Goal: Task Accomplishment & Management: Use online tool/utility

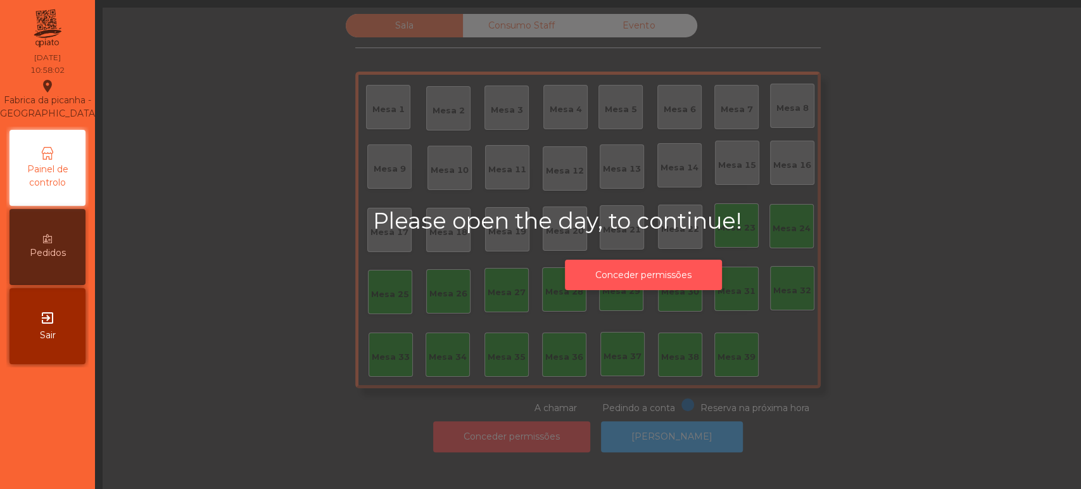
click at [645, 274] on button "Conceder permissões" at bounding box center [643, 275] width 157 height 31
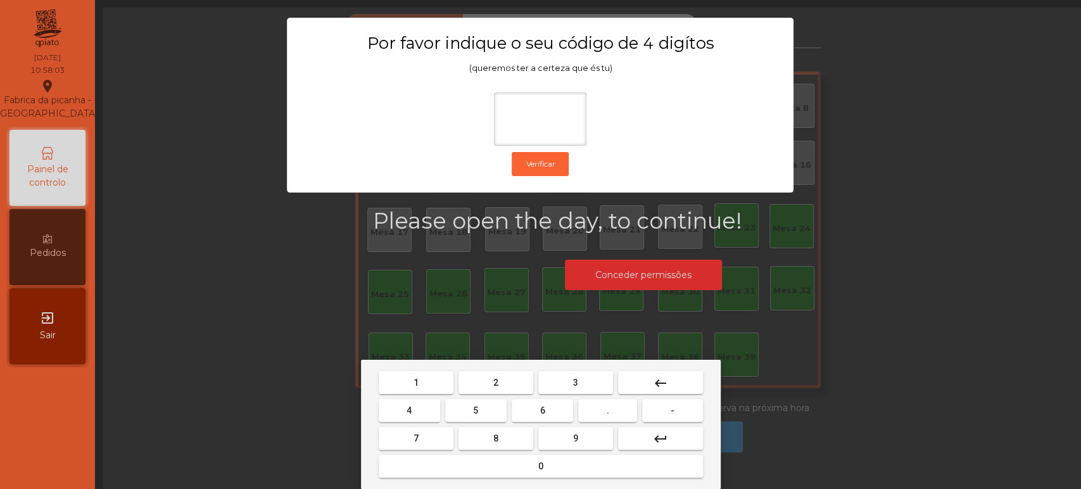
click at [431, 376] on button "1" at bounding box center [416, 382] width 75 height 23
click at [568, 381] on button "3" at bounding box center [575, 382] width 75 height 23
click at [476, 414] on span "5" at bounding box center [475, 410] width 5 height 10
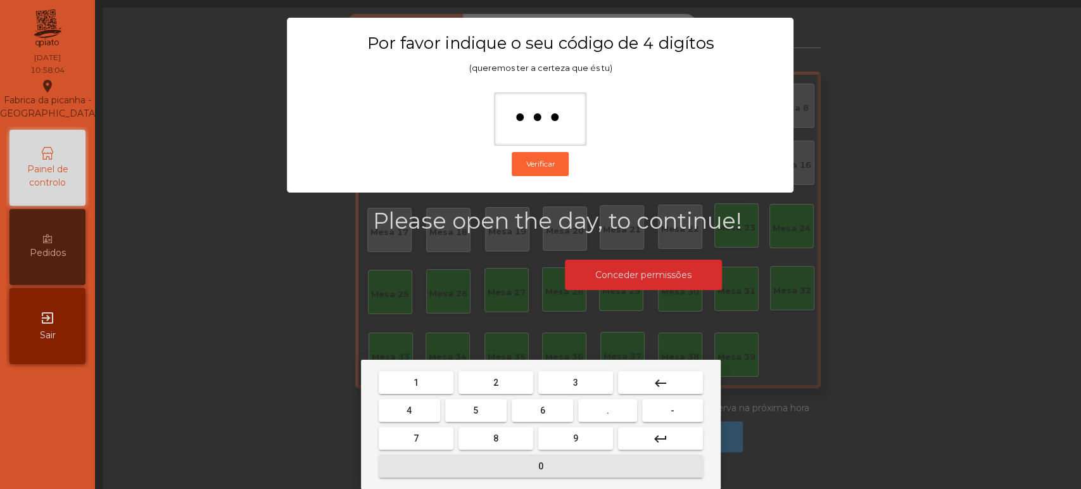
click at [510, 466] on button "0" at bounding box center [541, 466] width 324 height 23
type input "****"
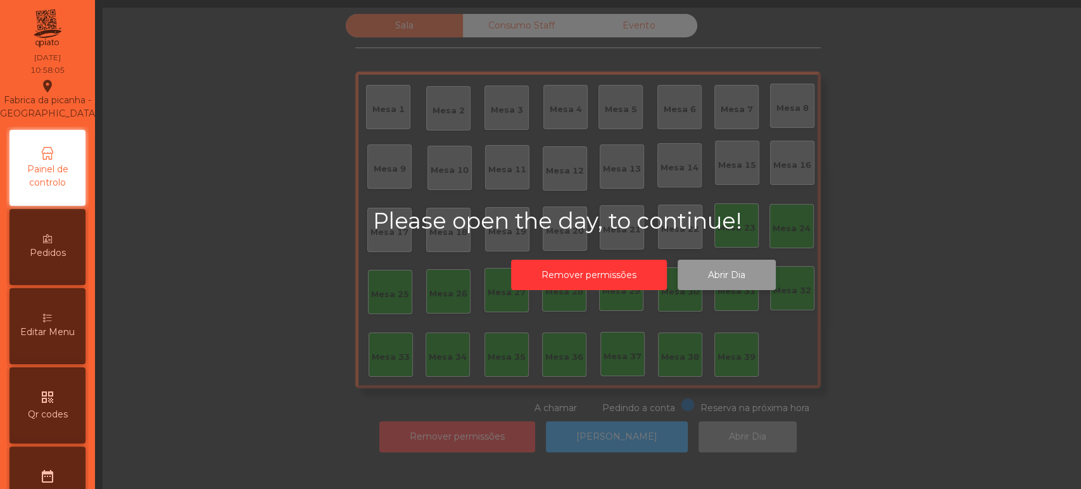
click at [722, 289] on button "Abrir Dia" at bounding box center [727, 275] width 98 height 31
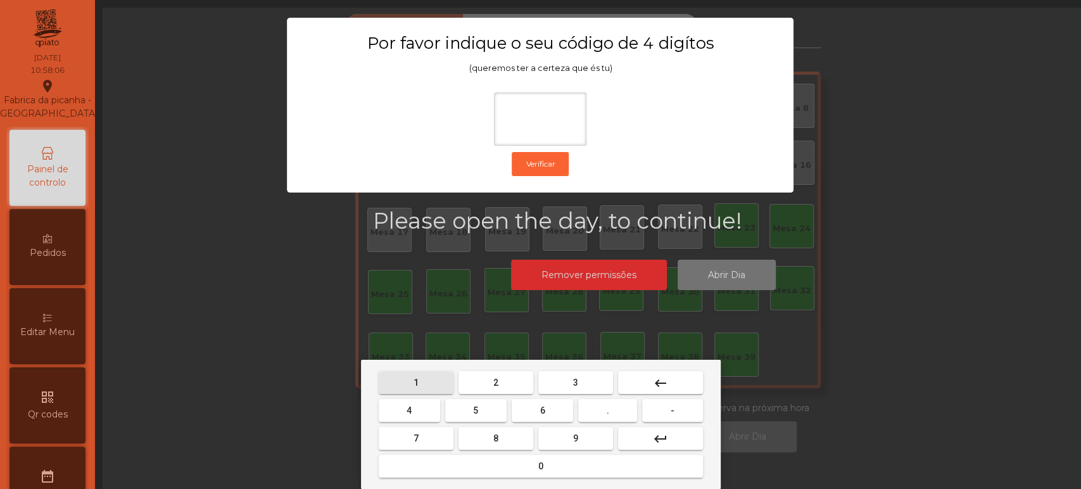
click at [431, 379] on button "1" at bounding box center [416, 382] width 75 height 23
click at [593, 388] on button "3" at bounding box center [575, 382] width 75 height 23
click at [476, 410] on span "5" at bounding box center [475, 410] width 5 height 10
click at [523, 481] on div "1 2 3 keyboard_backspace 4 5 6 . - 7 8 9 keyboard_return 0" at bounding box center [541, 424] width 360 height 129
click at [552, 462] on button "0" at bounding box center [541, 466] width 324 height 23
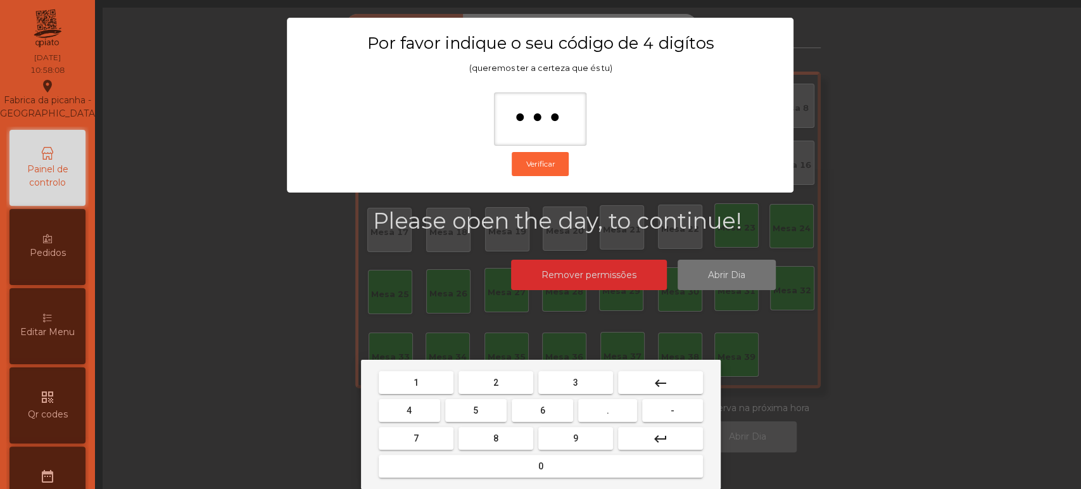
type input "****"
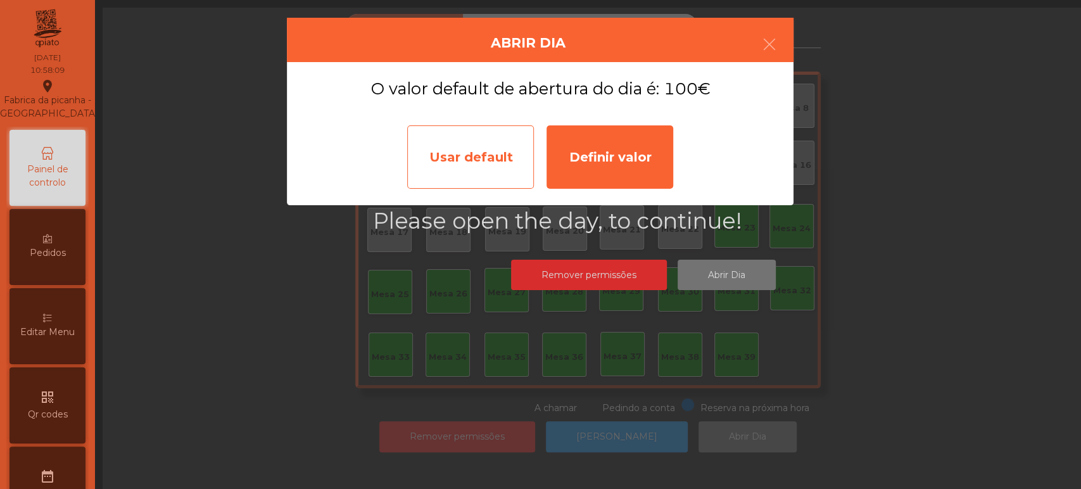
click at [490, 162] on div "Usar default" at bounding box center [470, 156] width 127 height 63
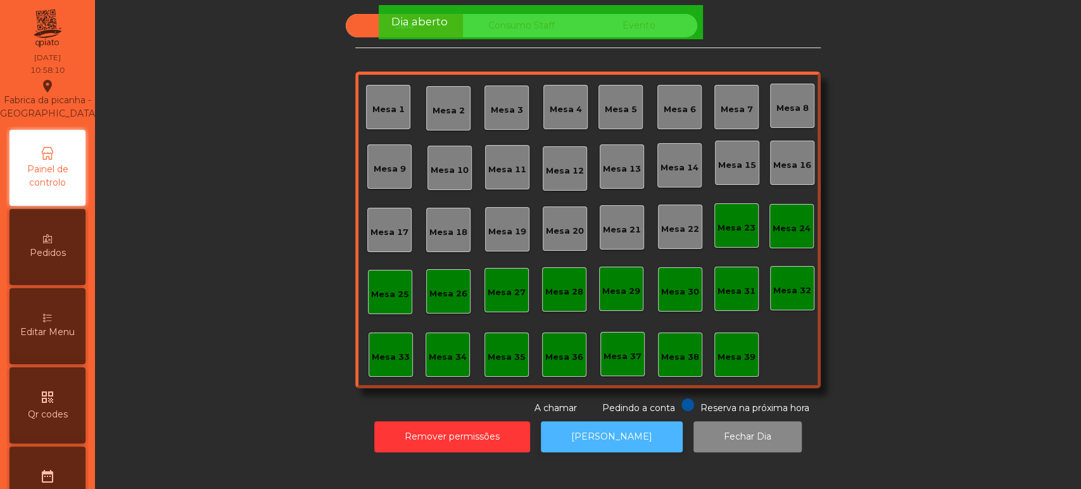
click at [627, 441] on button "[PERSON_NAME]" at bounding box center [612, 436] width 142 height 31
